Goal: Task Accomplishment & Management: Manage account settings

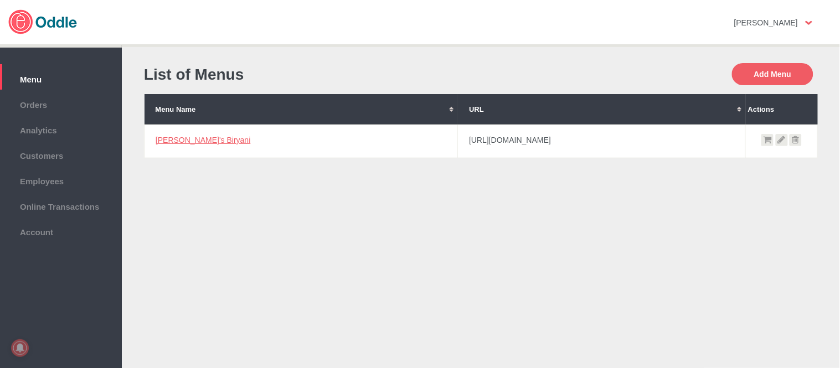
click at [198, 142] on link "[PERSON_NAME]'s Biryani" at bounding box center [203, 140] width 95 height 9
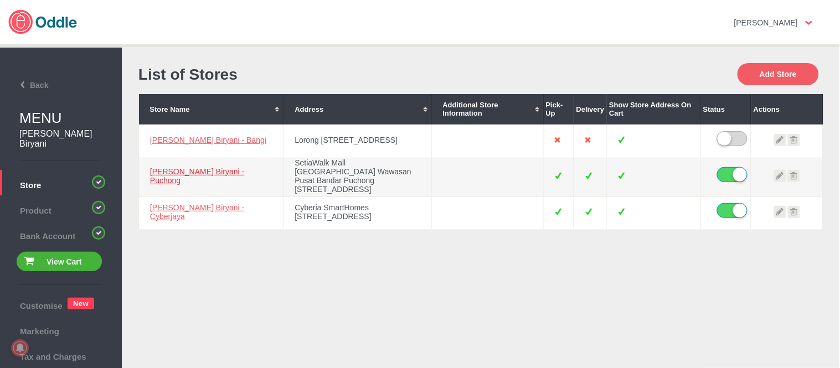
click at [201, 177] on link "Nizam's Biryani - Puchong" at bounding box center [197, 176] width 94 height 18
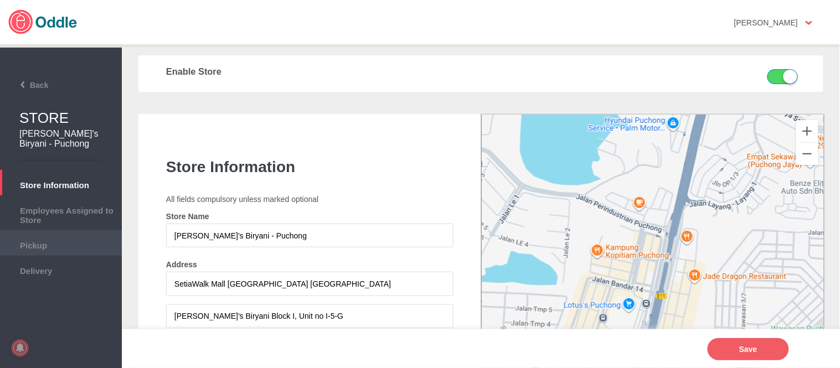
click at [69, 239] on span "Pickup" at bounding box center [61, 244] width 111 height 12
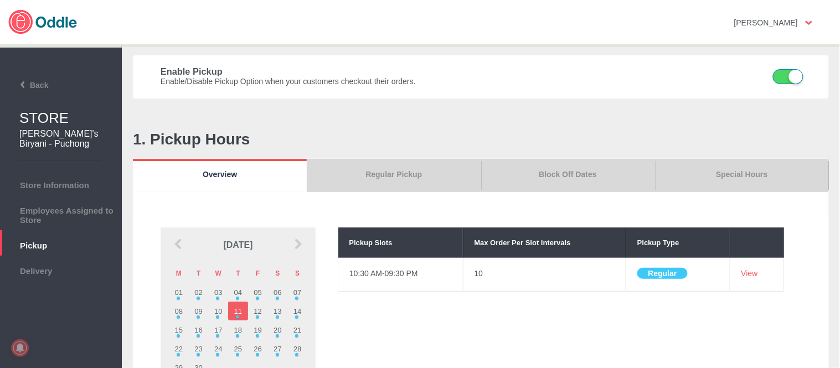
click at [777, 78] on label at bounding box center [782, 78] width 28 height 17
click at [0, 0] on input "checkbox" at bounding box center [0, 0] width 0 height 0
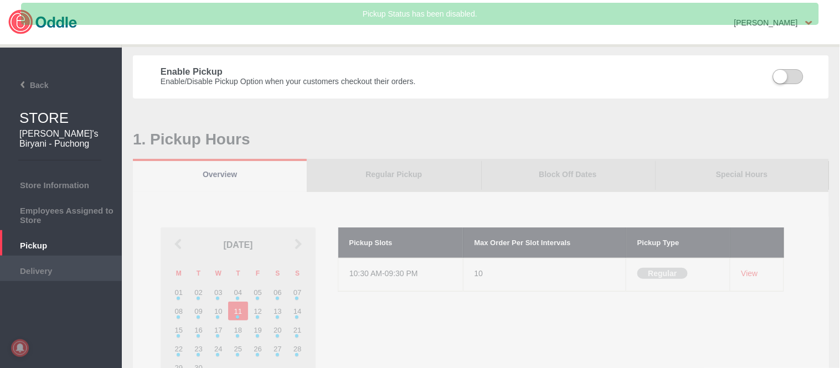
click at [48, 271] on span "Delivery" at bounding box center [61, 270] width 111 height 12
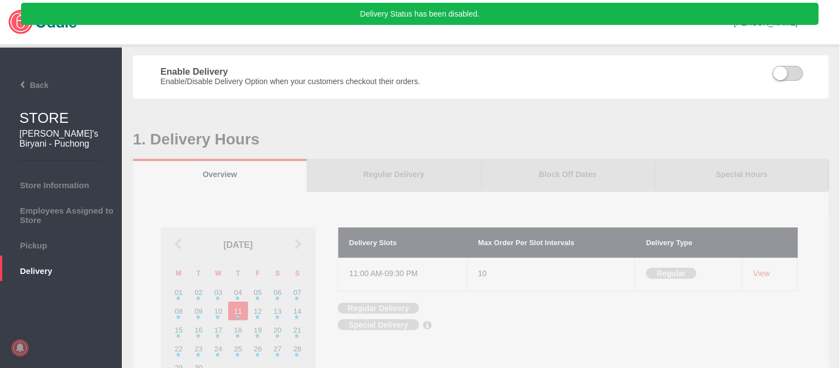
click at [61, 179] on span "Store Information" at bounding box center [61, 184] width 111 height 12
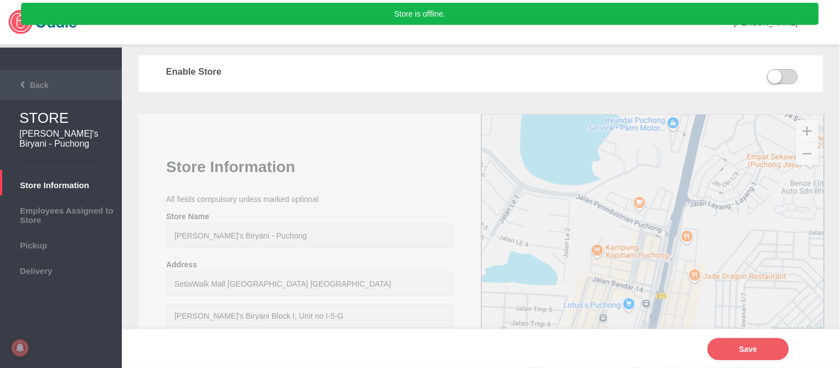
click at [17, 78] on li "Back" at bounding box center [61, 85] width 122 height 30
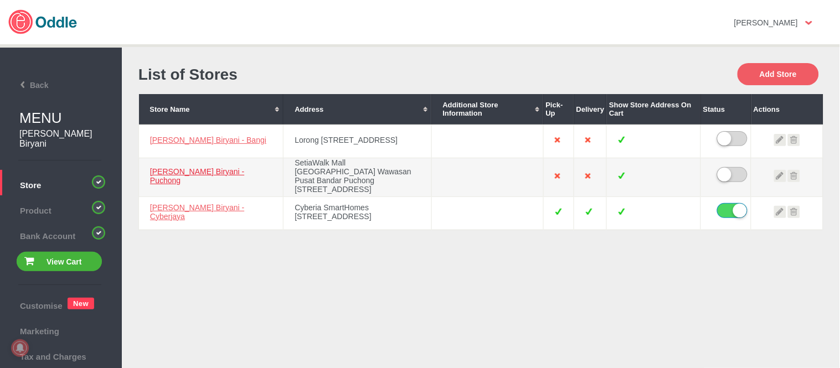
click at [217, 179] on link "[PERSON_NAME]'s Biryani - Puchong" at bounding box center [197, 176] width 94 height 18
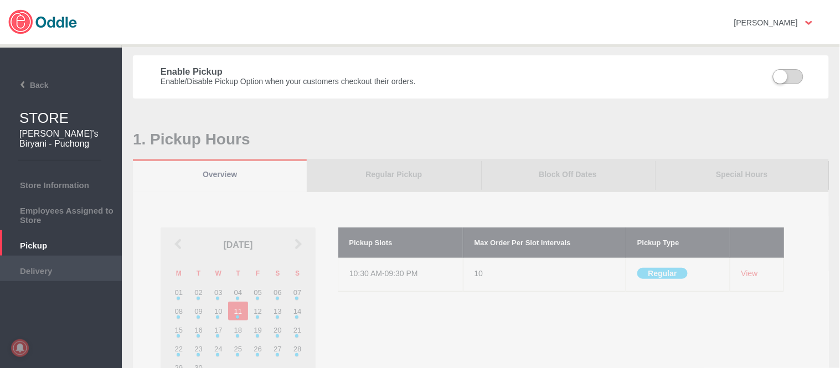
click at [81, 264] on span "Delivery" at bounding box center [61, 270] width 111 height 12
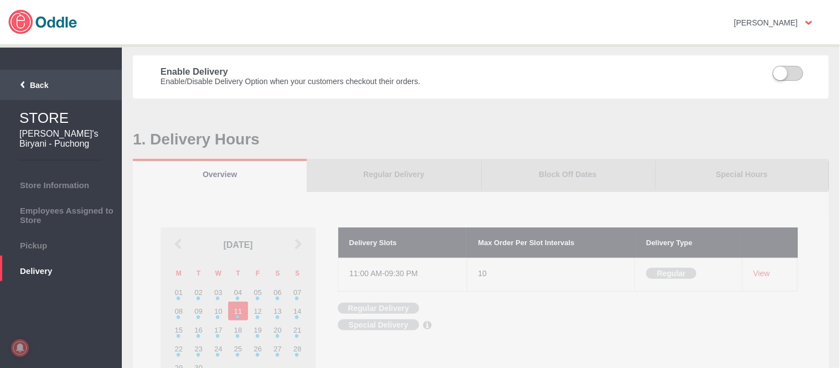
click at [39, 89] on span "Back" at bounding box center [26, 85] width 44 height 9
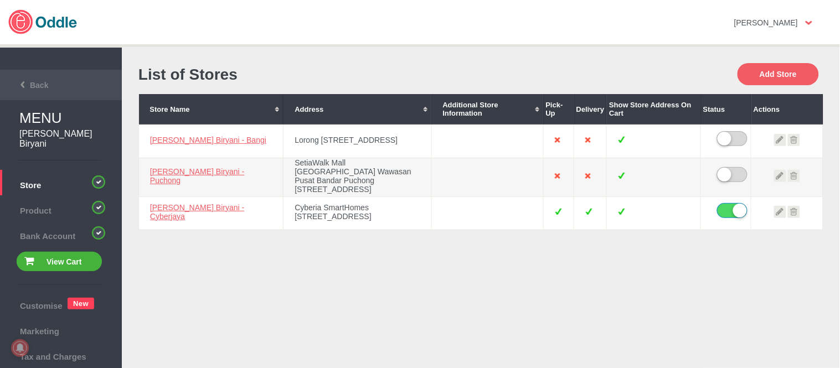
click at [43, 78] on li "Back" at bounding box center [61, 85] width 122 height 30
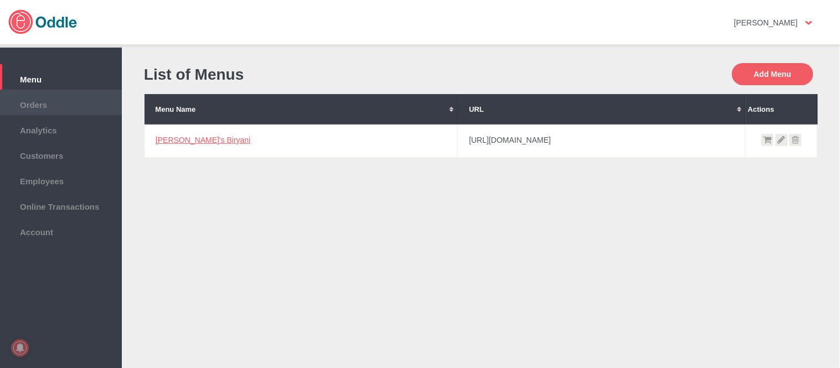
click at [90, 104] on span "Orders" at bounding box center [61, 103] width 111 height 12
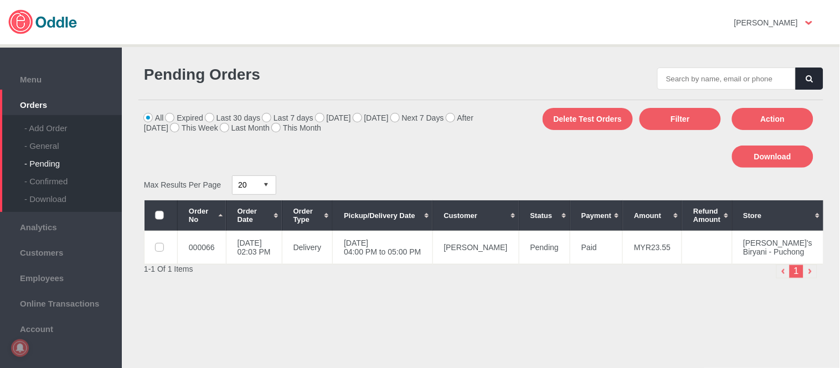
click at [53, 142] on div "- General" at bounding box center [72, 142] width 97 height 18
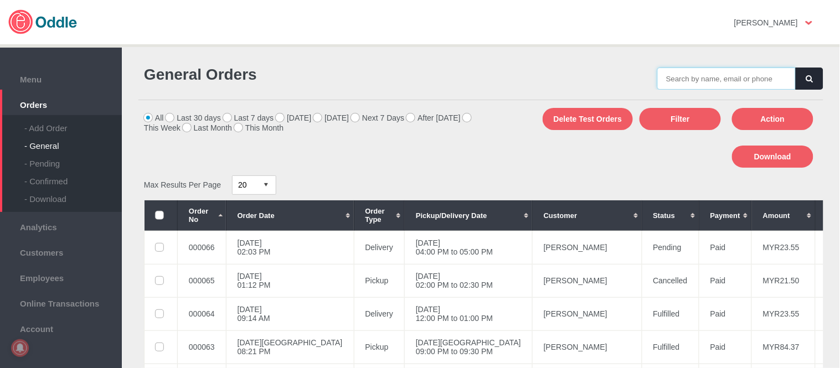
click at [702, 76] on input "text" at bounding box center [727, 79] width 138 height 22
paste input "000066"
type input "000066"
click at [807, 80] on icon "button" at bounding box center [810, 78] width 7 height 7
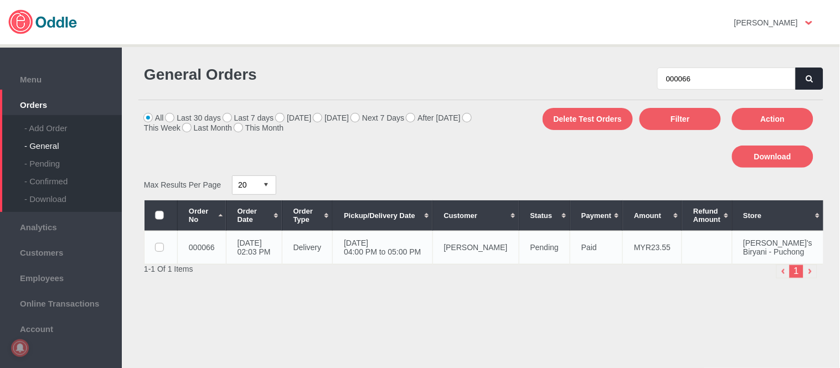
click at [474, 251] on td "Sangeetha Krishnan" at bounding box center [476, 247] width 86 height 33
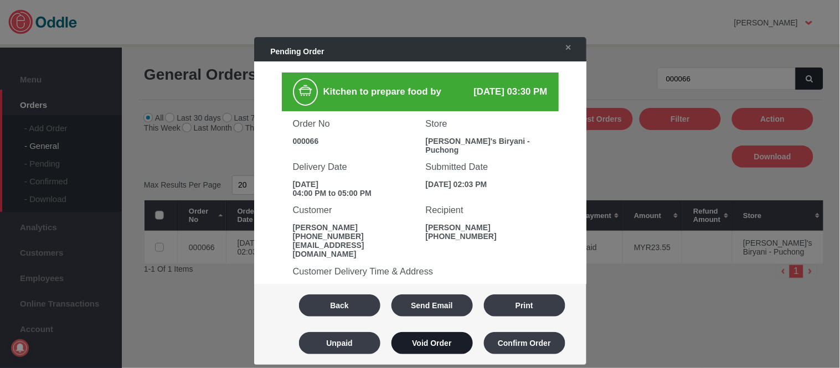
click at [451, 342] on button "Void Order" at bounding box center [432, 343] width 81 height 22
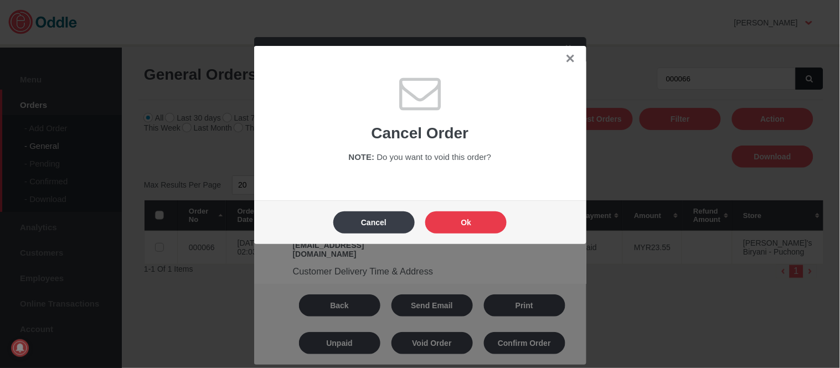
click at [489, 212] on button "Ok" at bounding box center [465, 223] width 81 height 22
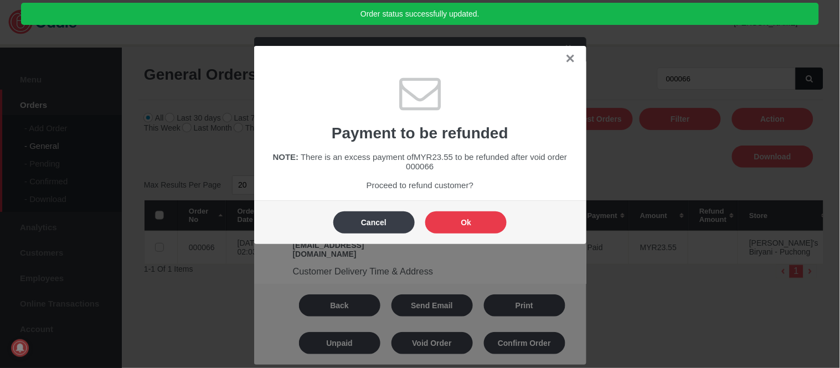
click at [489, 211] on body "Click here to cancel Mary Kaye No messages Support Settings Sign Out Settings S…" at bounding box center [420, 184] width 840 height 368
click at [483, 220] on button "Ok" at bounding box center [465, 223] width 81 height 22
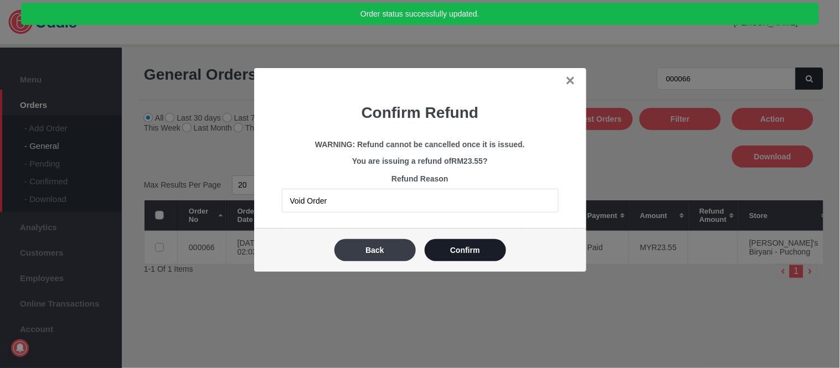
click at [484, 250] on button "Confirm" at bounding box center [465, 250] width 81 height 22
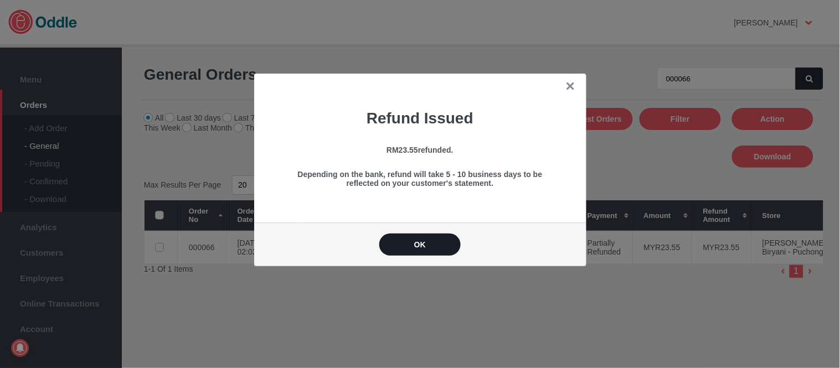
click at [428, 248] on button "OK" at bounding box center [419, 245] width 81 height 22
